Goal: Find specific page/section

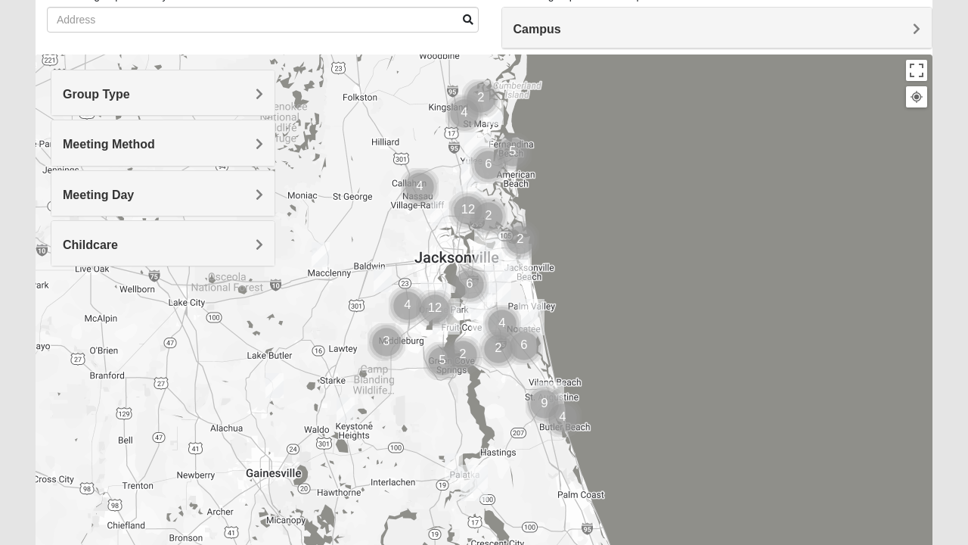
scroll to position [118, 0]
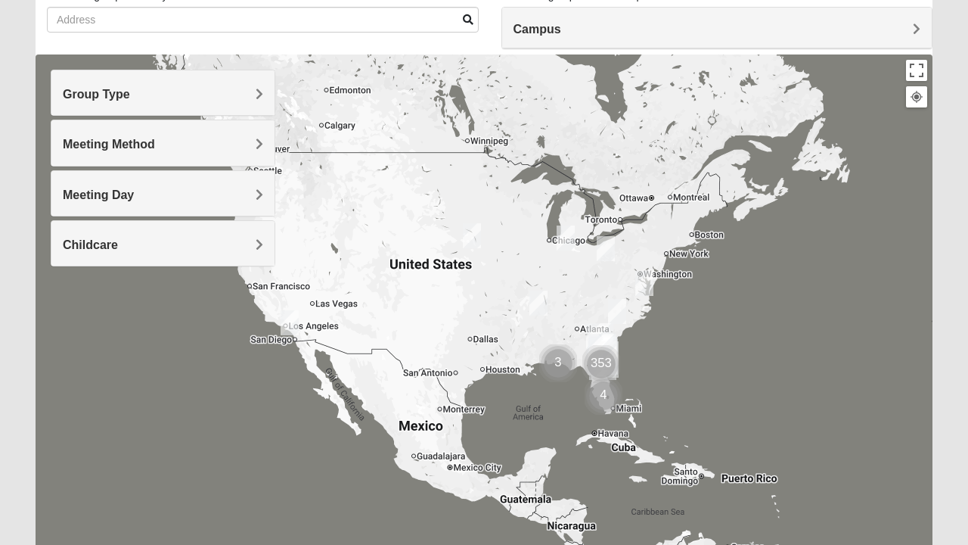
click at [473, 229] on img "Mens Hultgren 68022" at bounding box center [472, 235] width 30 height 37
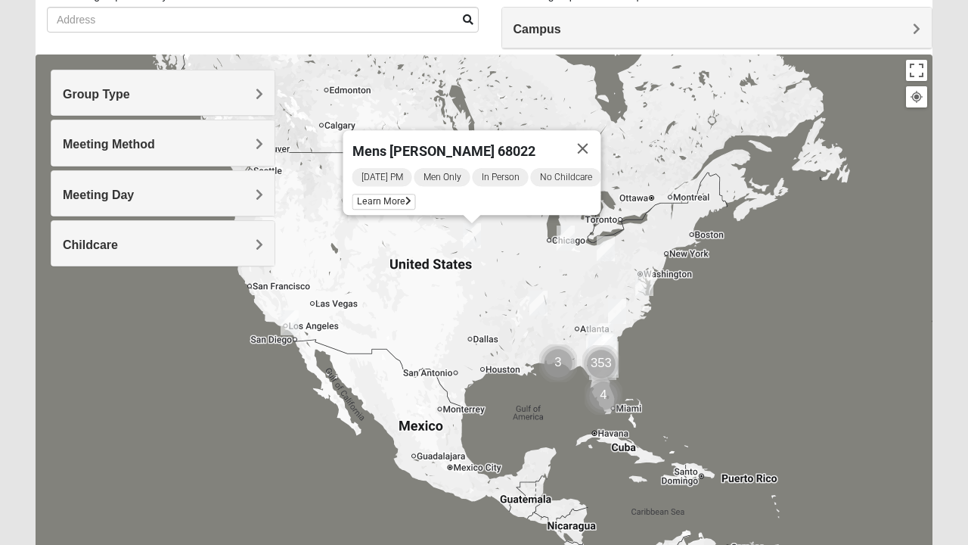
click at [287, 316] on img "Online Mens Brannen 92058" at bounding box center [290, 322] width 30 height 37
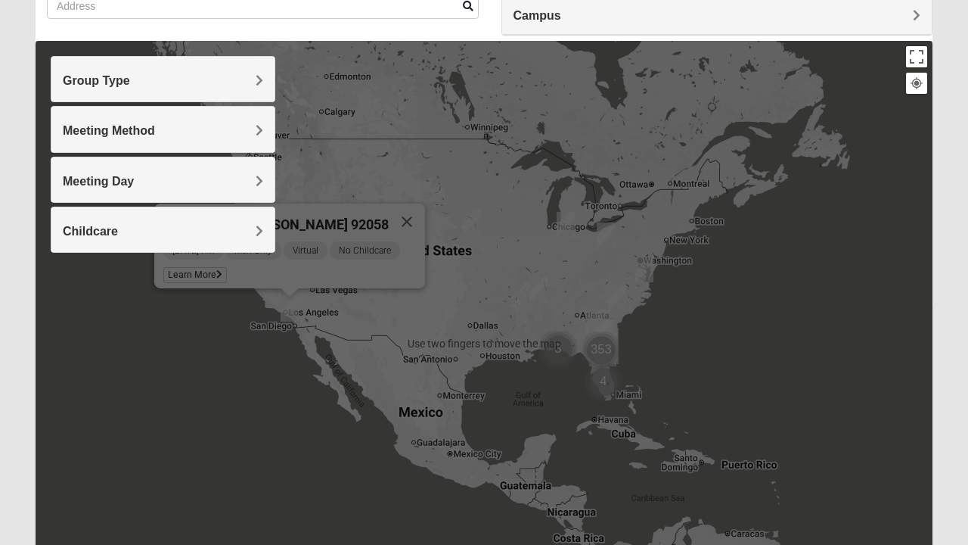
scroll to position [137, 0]
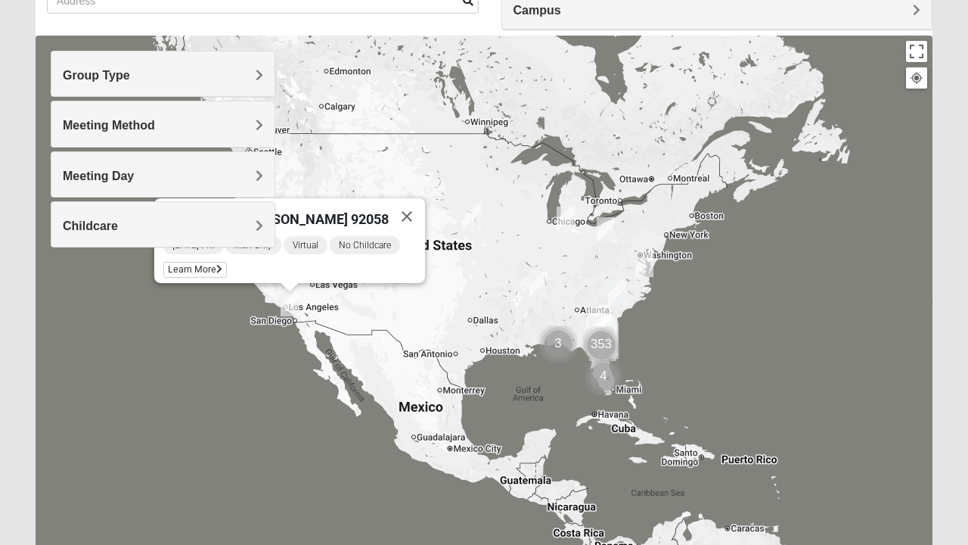
click at [538, 287] on img "Mixed Fredrickson/Sorrel 38375" at bounding box center [538, 283] width 30 height 37
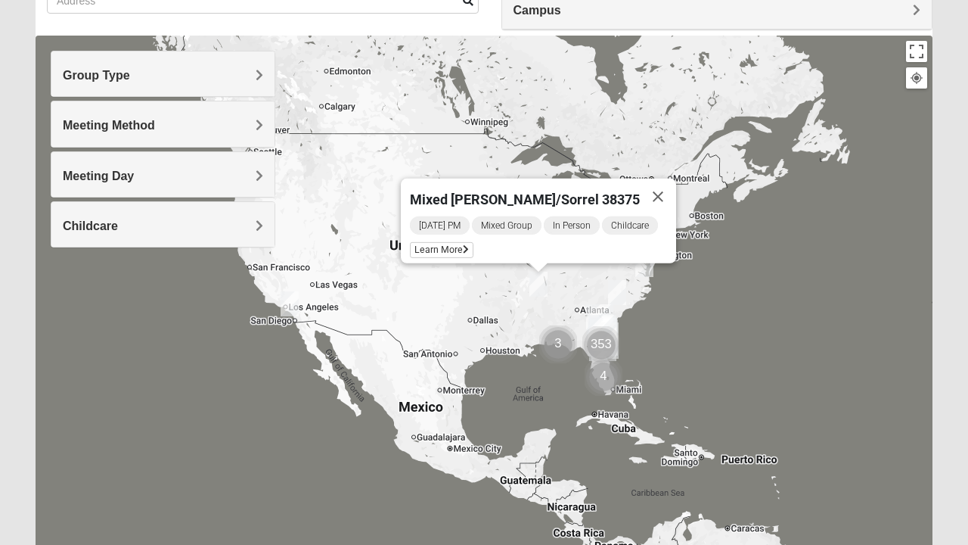
click at [429, 318] on div "Mixed [PERSON_NAME]/Sorrel 38375 [DATE] PM Mixed Group In Person Childcare Lear…" at bounding box center [484, 338] width 897 height 605
click at [664, 188] on button "Close" at bounding box center [658, 196] width 36 height 36
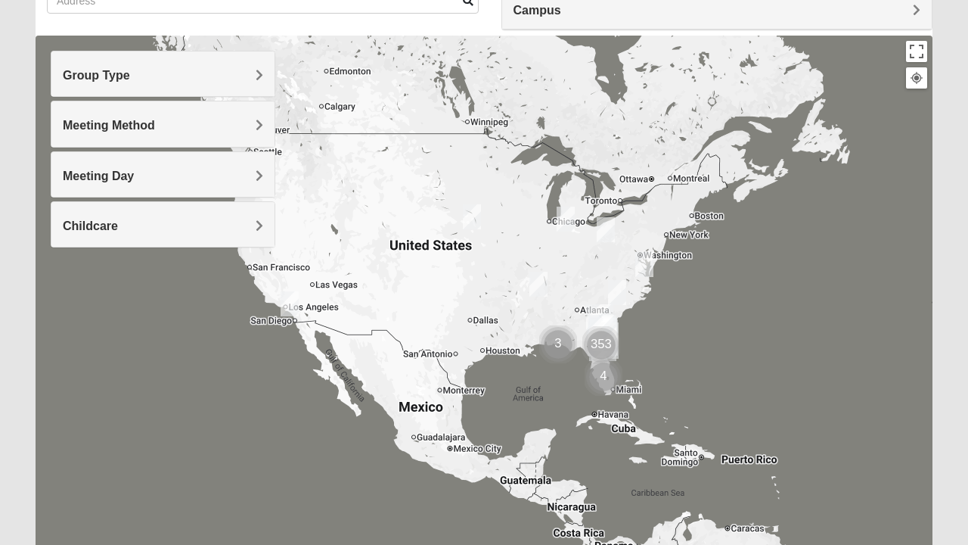
click at [568, 225] on img "Online Mixed Lantz 46814" at bounding box center [566, 218] width 30 height 37
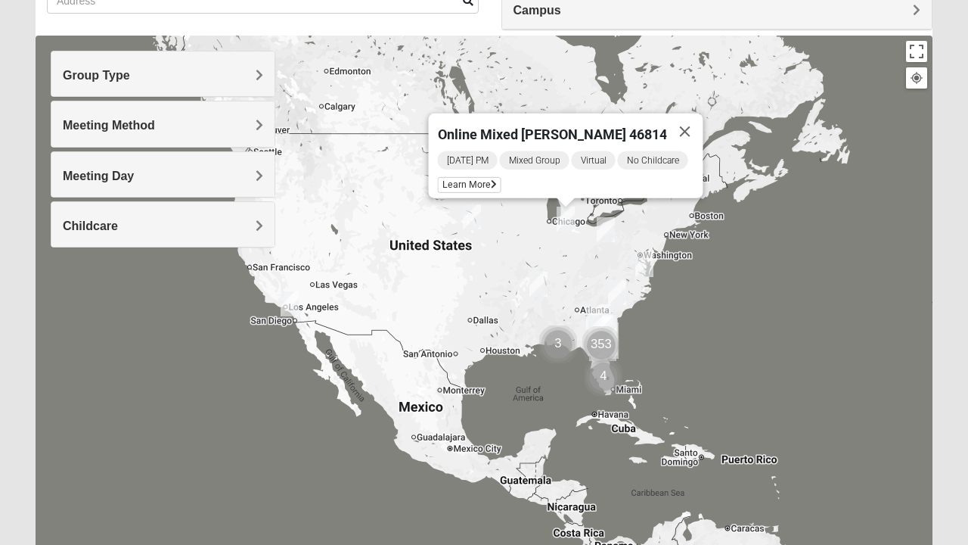
click at [687, 130] on button "Close" at bounding box center [685, 131] width 36 height 36
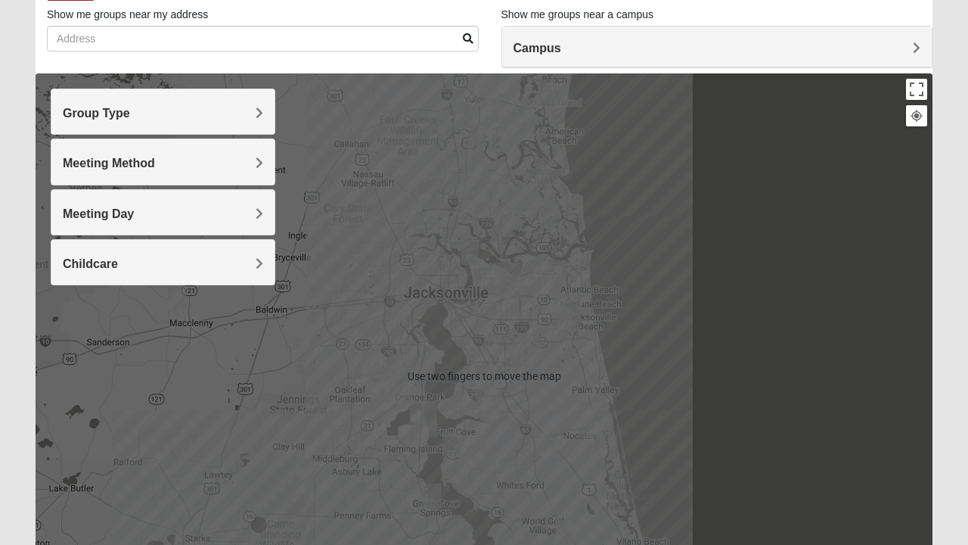
scroll to position [100, 0]
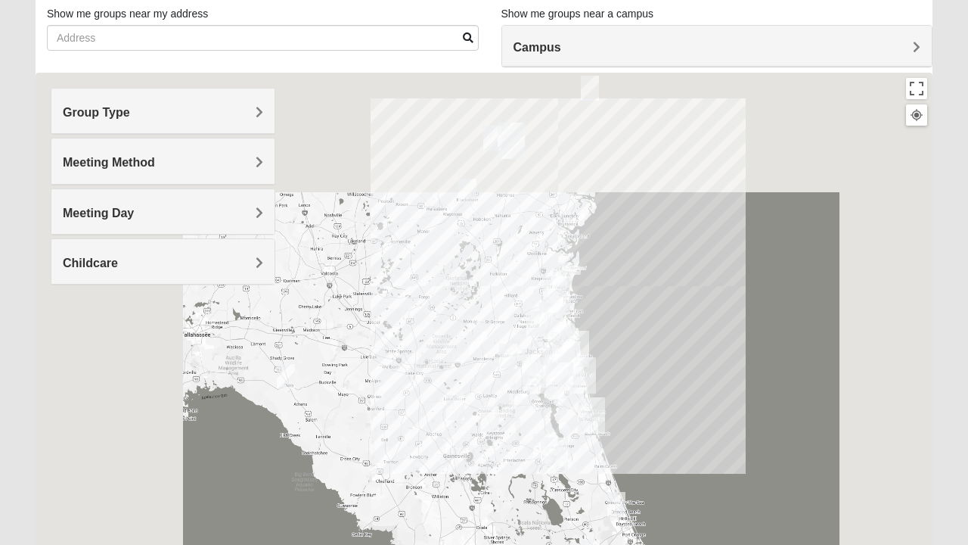
click at [569, 55] on div "Campus" at bounding box center [717, 46] width 430 height 41
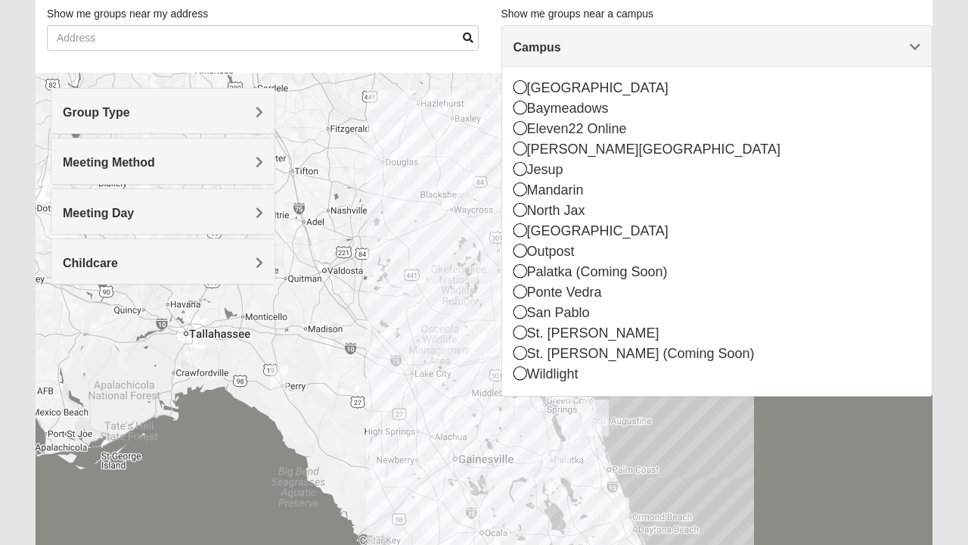
click at [238, 114] on h4 "Group Type" at bounding box center [163, 112] width 200 height 14
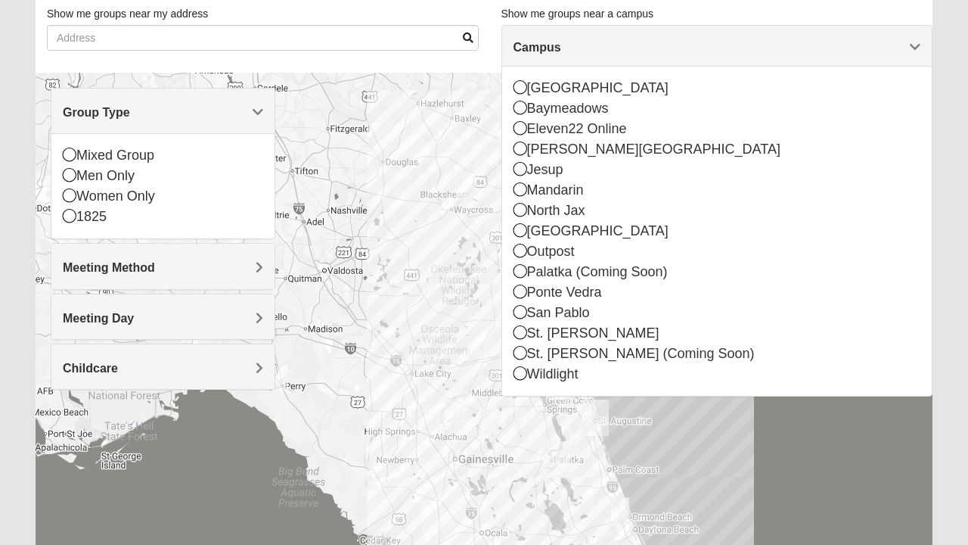
click at [244, 115] on h4 "Group Type" at bounding box center [163, 112] width 200 height 14
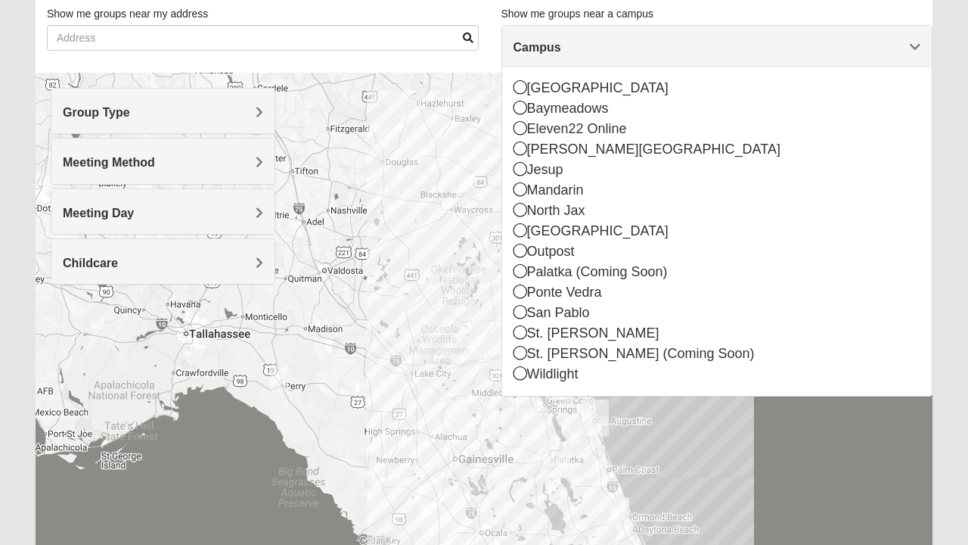
click at [231, 115] on h4 "Group Type" at bounding box center [163, 112] width 200 height 14
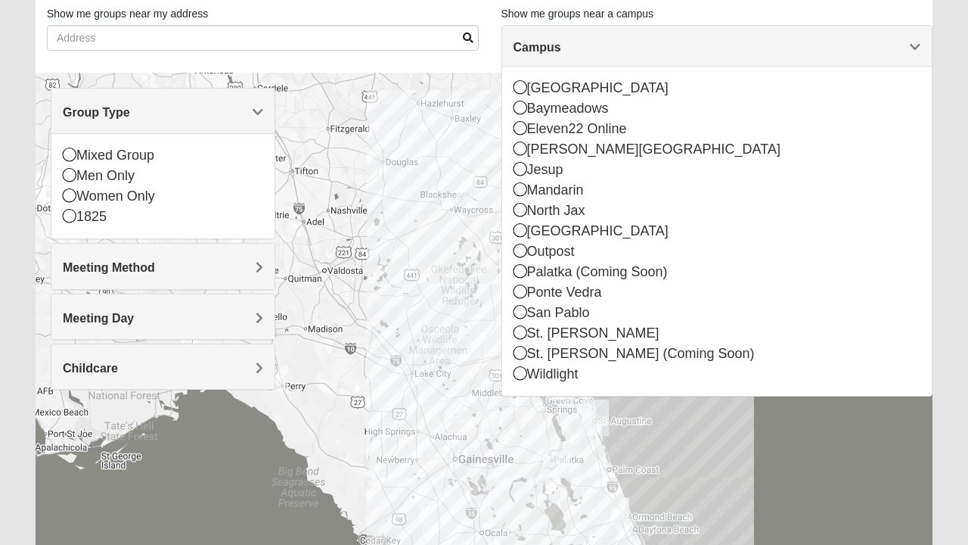
click at [67, 200] on icon at bounding box center [70, 195] width 14 height 14
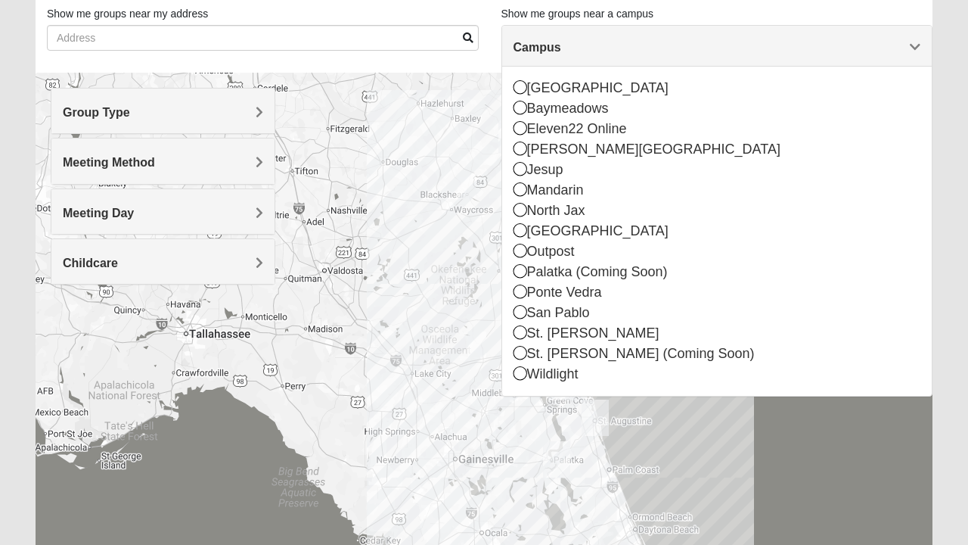
click at [157, 163] on h4 "Meeting Method" at bounding box center [163, 162] width 200 height 14
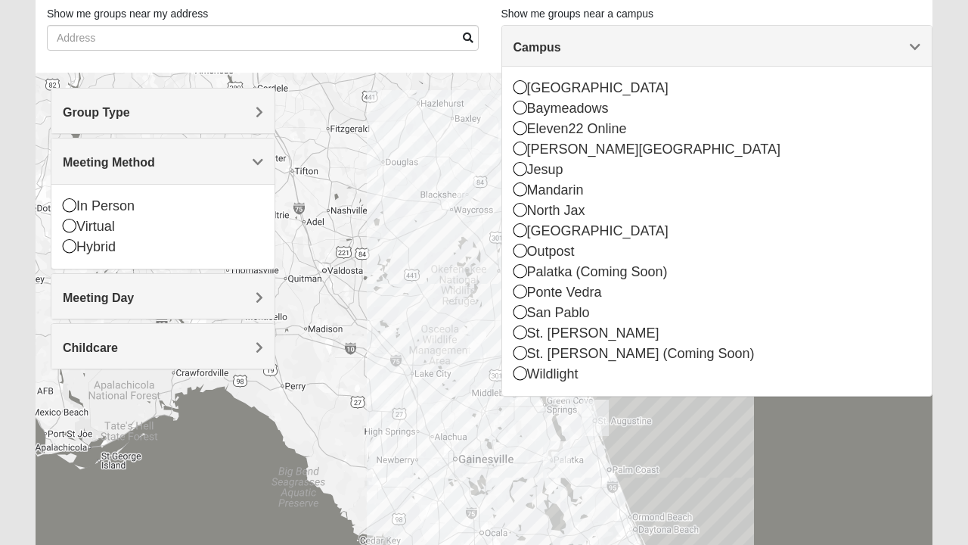
click at [74, 201] on icon at bounding box center [70, 205] width 14 height 14
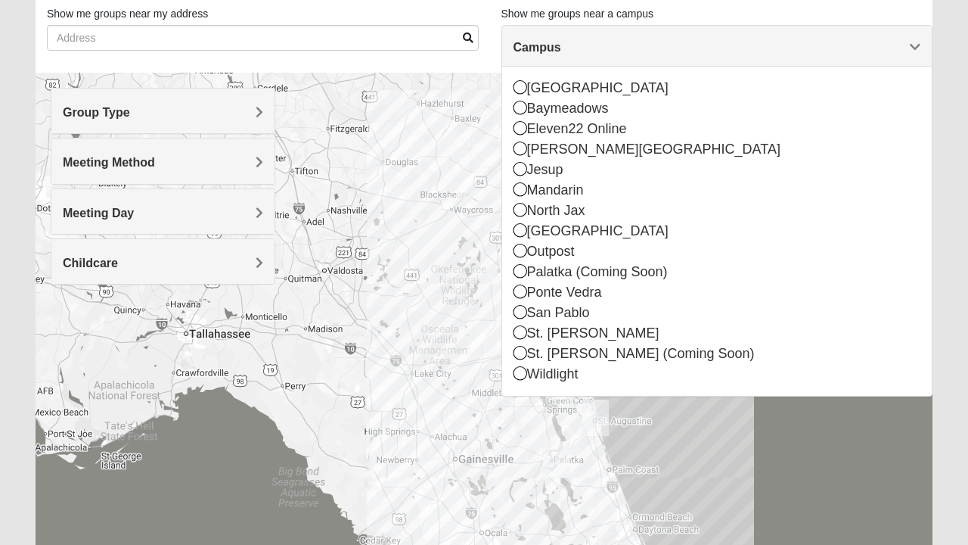
click at [133, 206] on h4 "Meeting Day" at bounding box center [163, 213] width 200 height 14
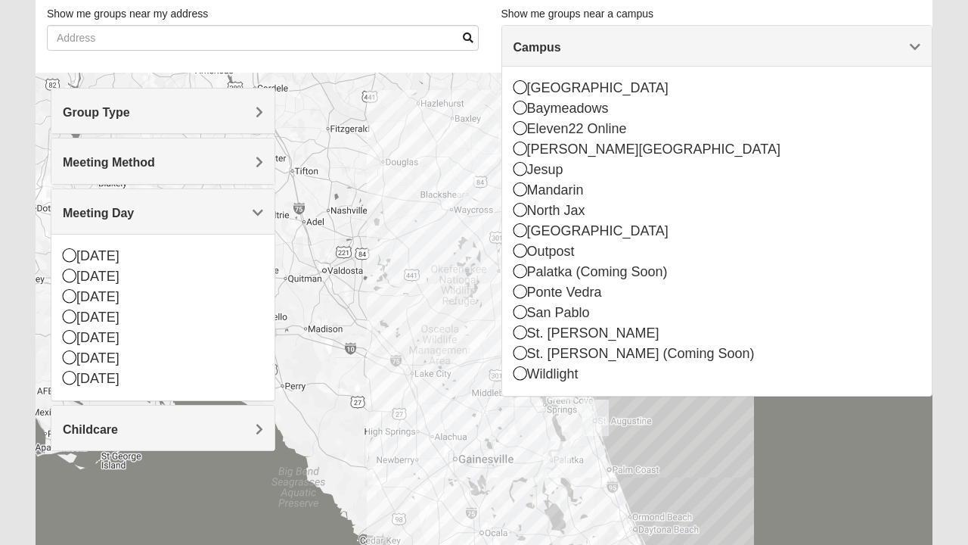
click at [144, 430] on h4 "Childcare" at bounding box center [163, 429] width 200 height 14
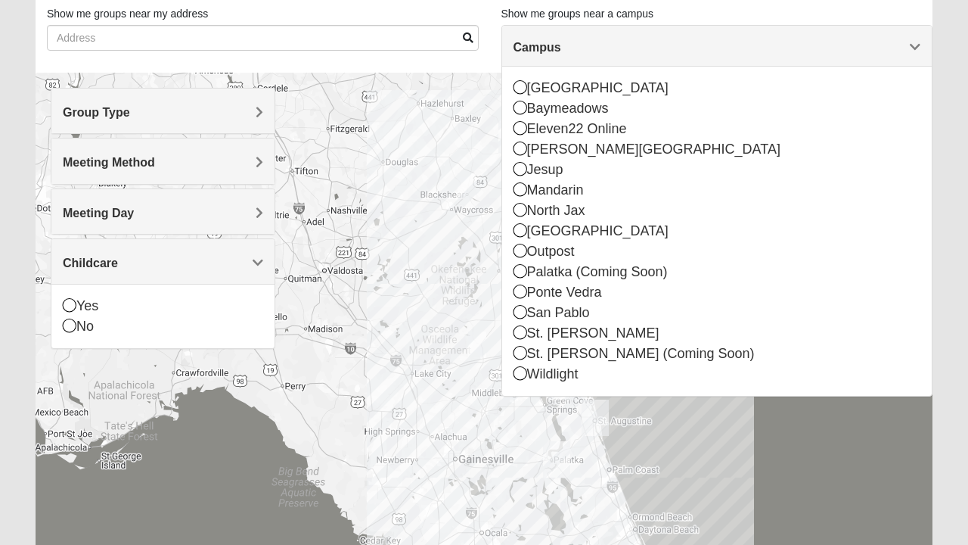
click at [74, 299] on icon at bounding box center [70, 305] width 14 height 14
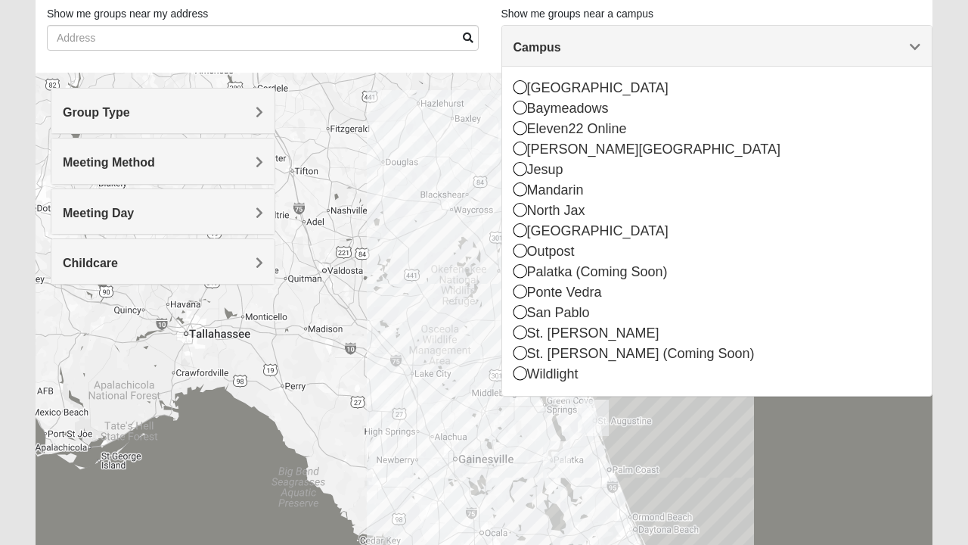
click at [561, 52] on span "Campus" at bounding box center [538, 47] width 48 height 13
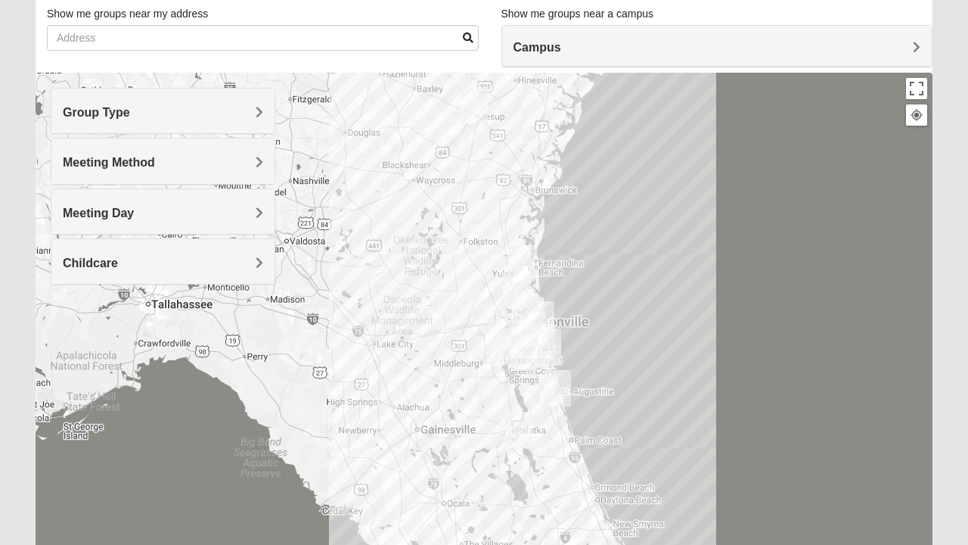
click at [567, 269] on div at bounding box center [484, 375] width 897 height 605
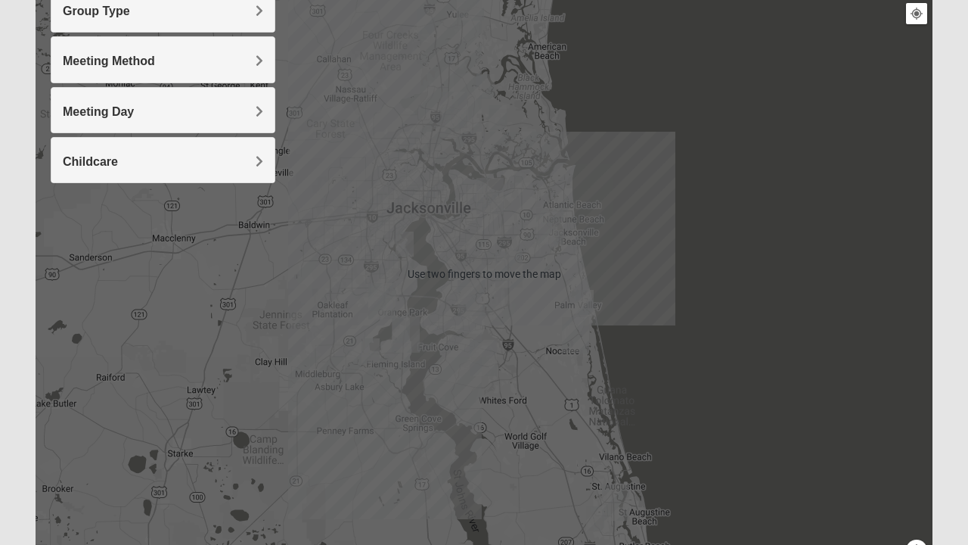
scroll to position [191, 0]
